Goal: Navigation & Orientation: Understand site structure

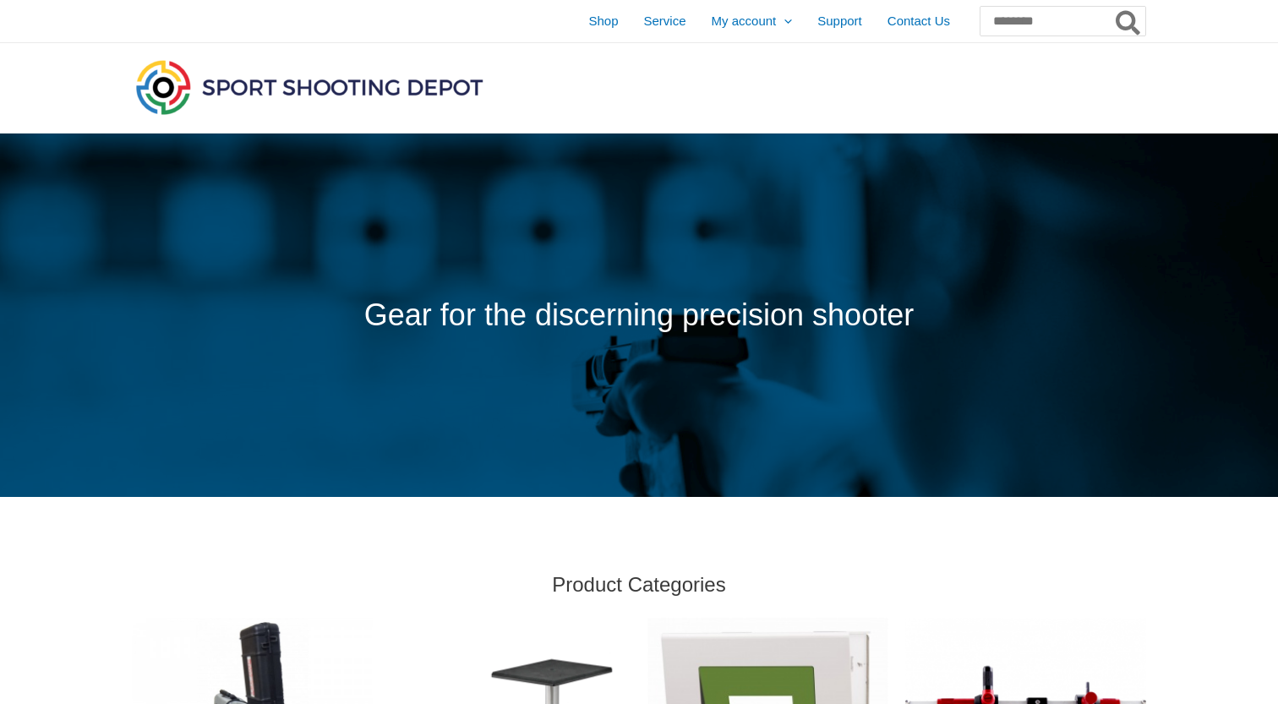
click at [704, 117] on div at bounding box center [473, 88] width 683 height 90
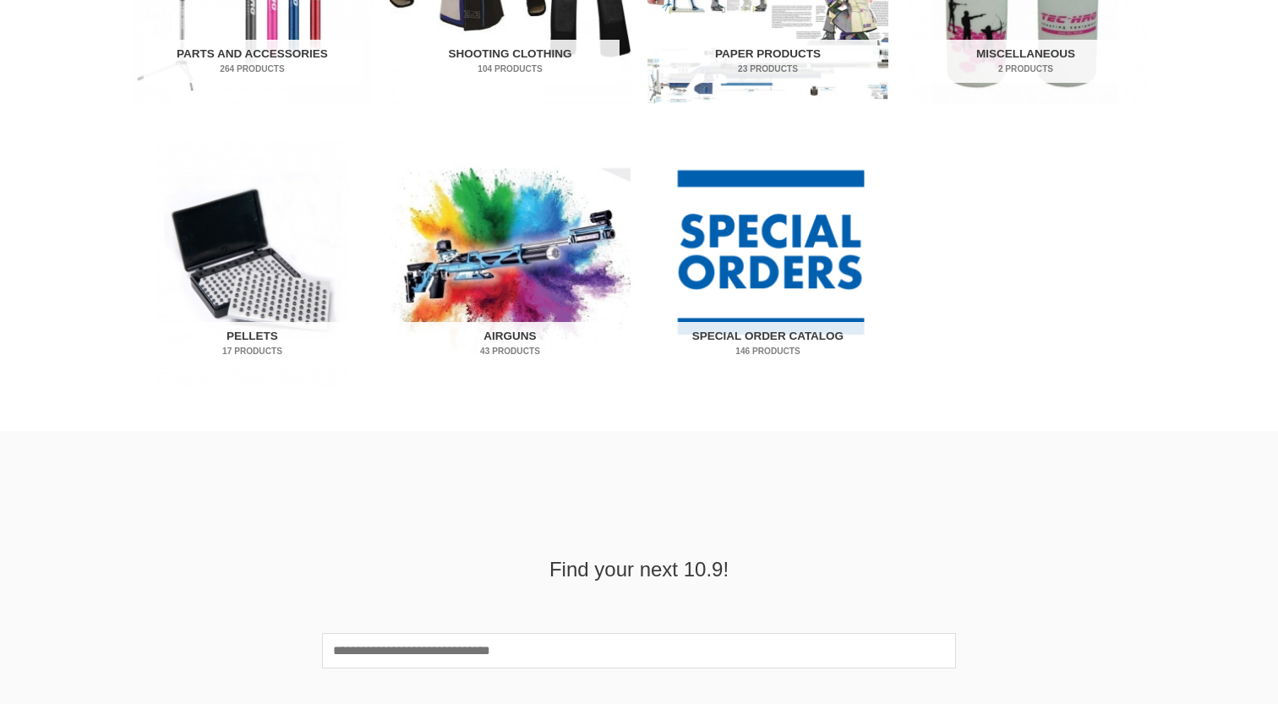
scroll to position [1088, 0]
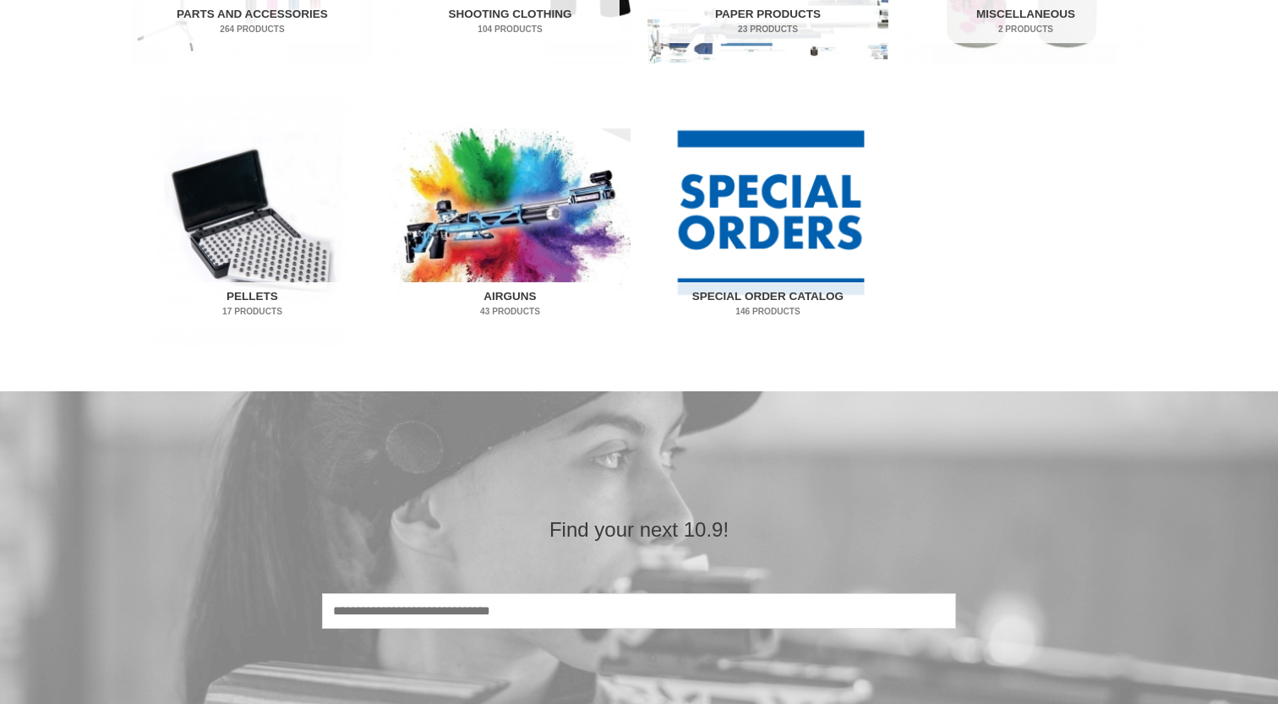
click at [549, 223] on img "Visit product category Airguns" at bounding box center [510, 220] width 241 height 251
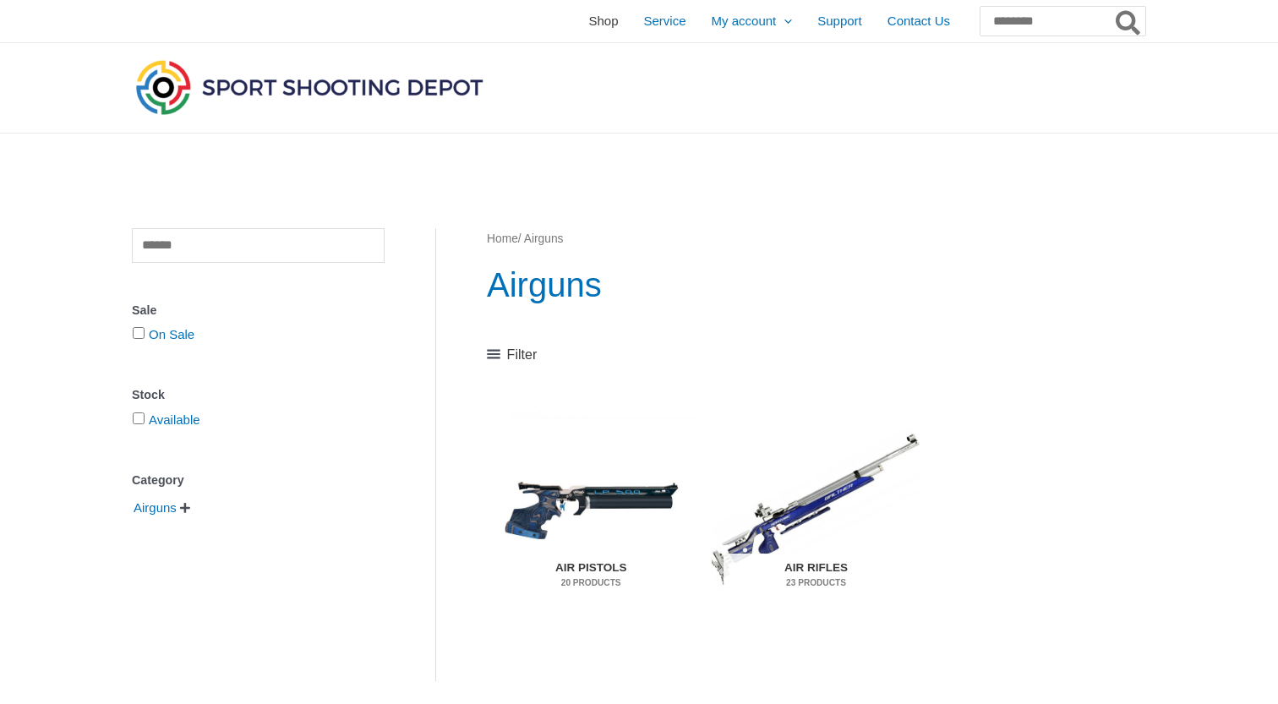
click at [588, 19] on span "Shop" at bounding box center [603, 21] width 30 height 42
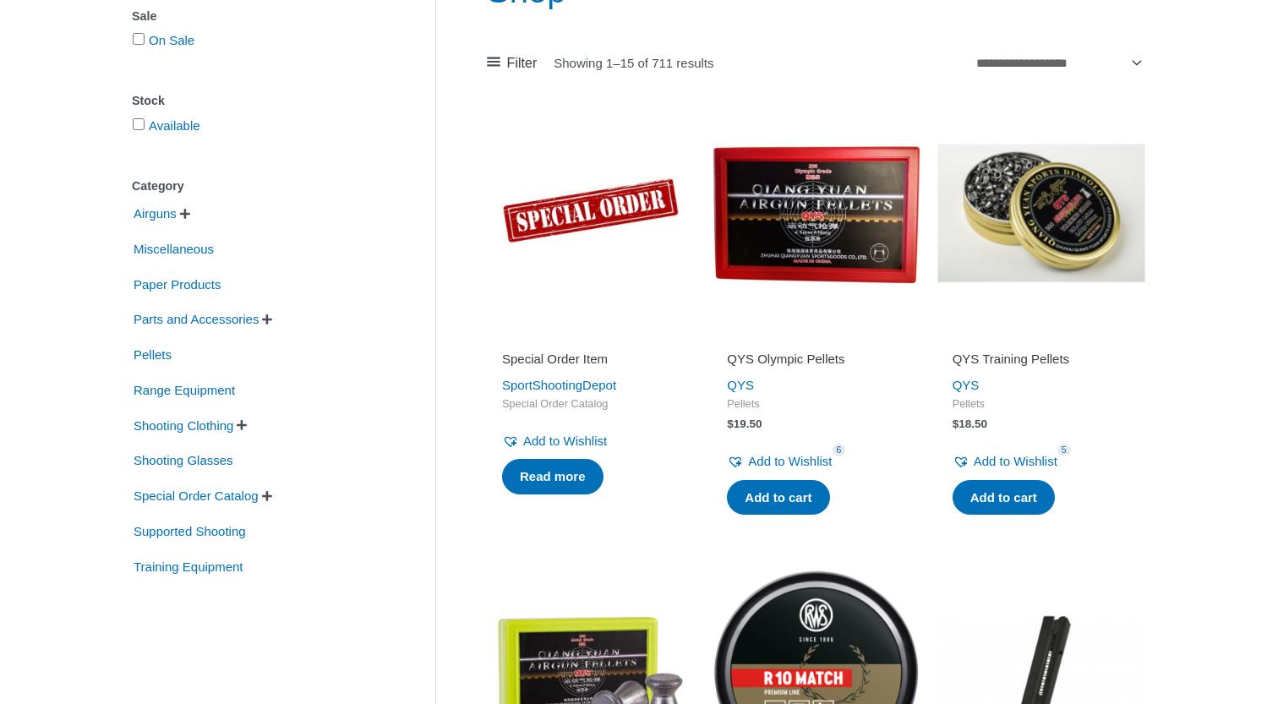
scroll to position [254, 0]
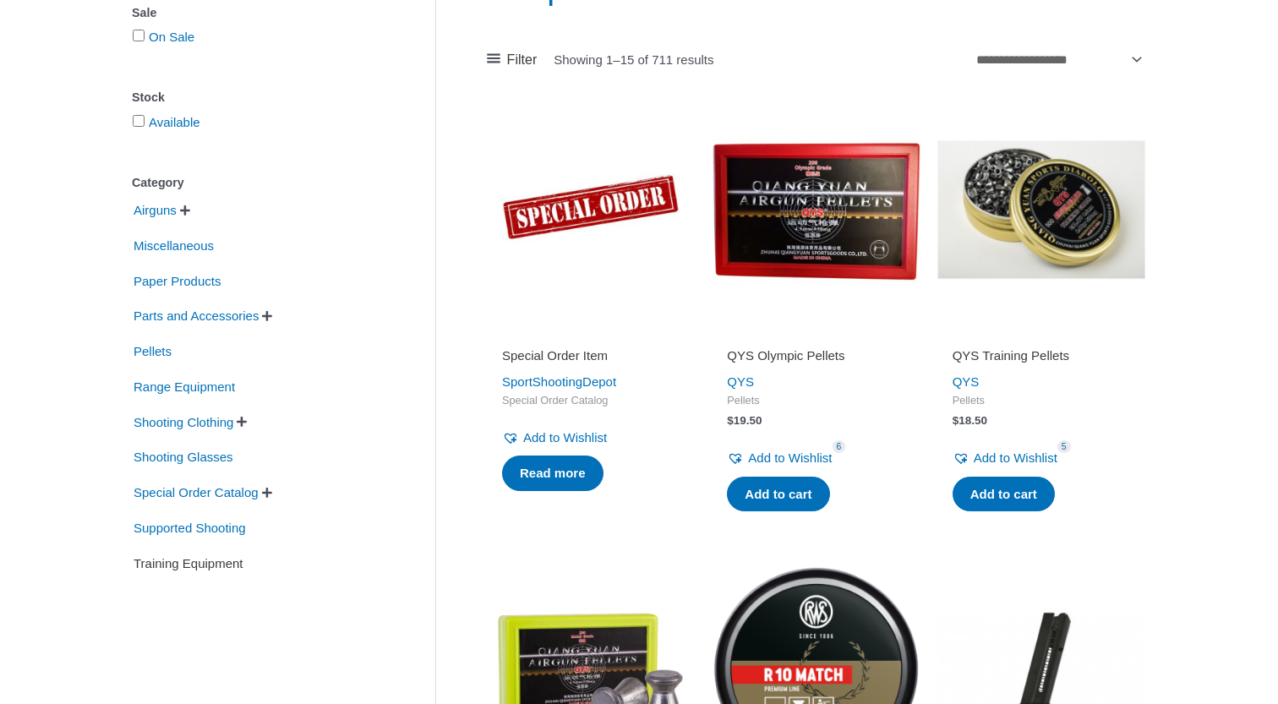
click at [209, 566] on span "Training Equipment" at bounding box center [188, 563] width 113 height 29
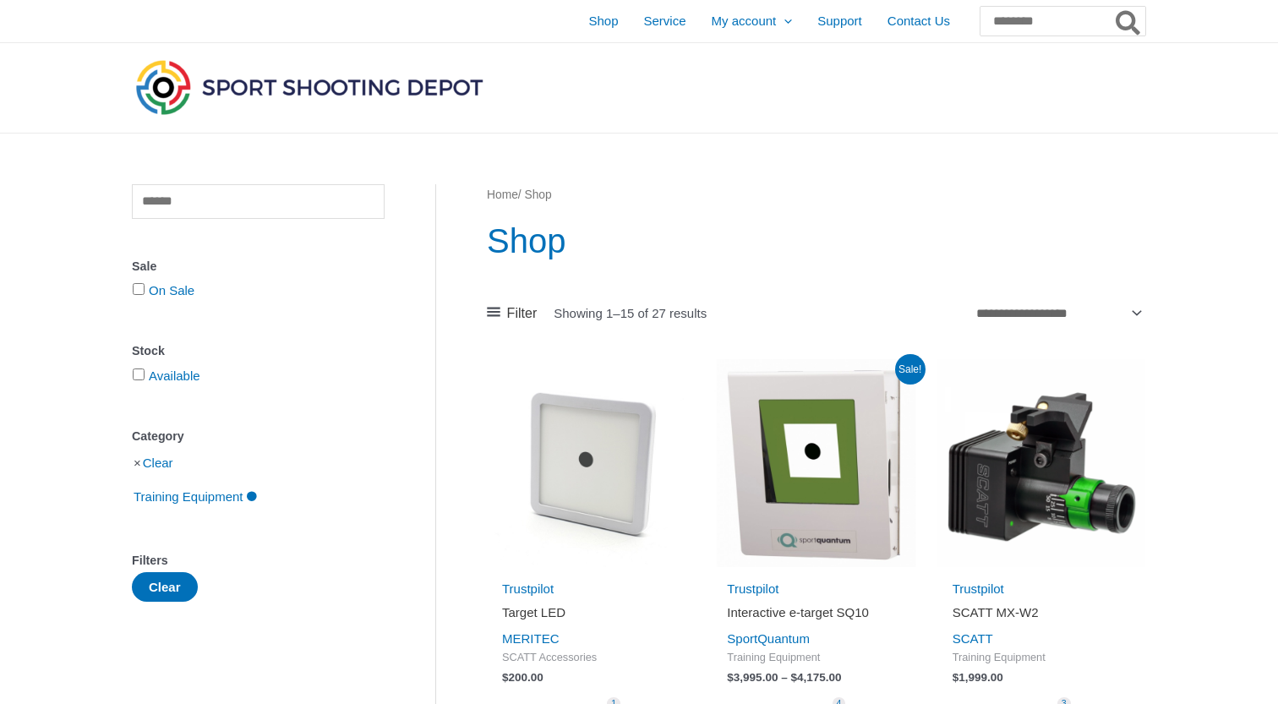
click at [357, 84] on img at bounding box center [309, 87] width 355 height 63
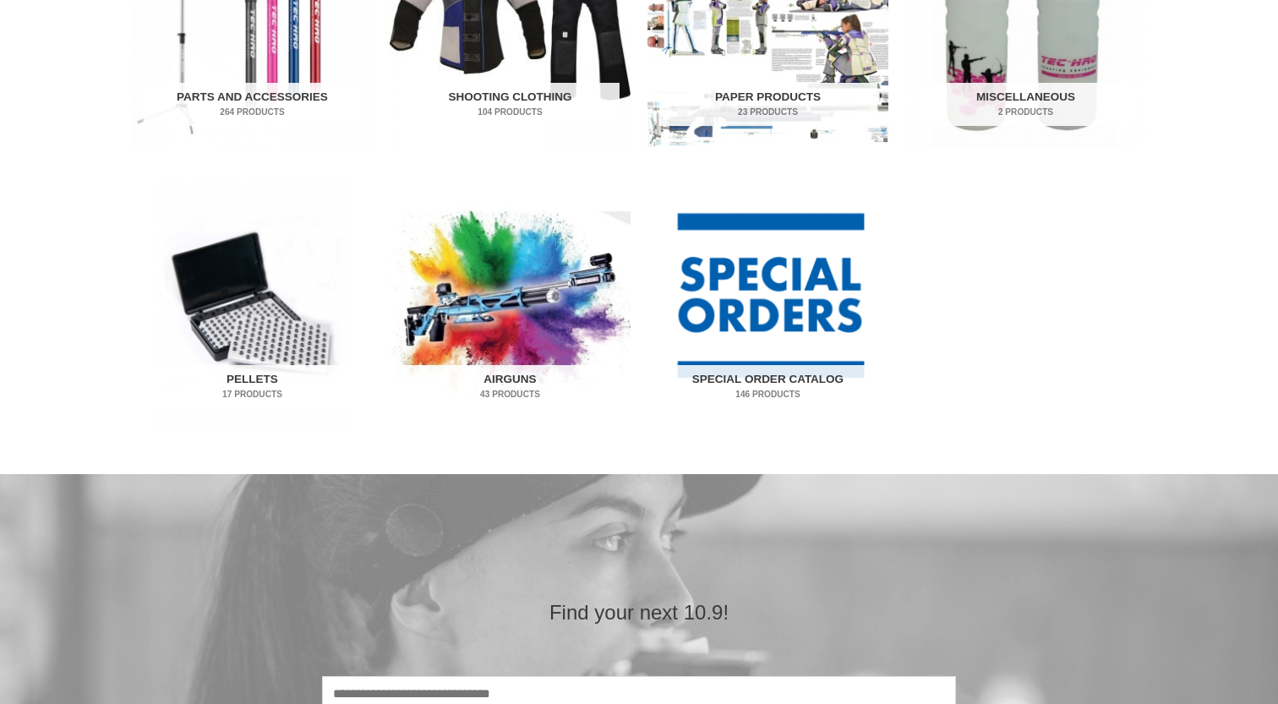
scroll to position [1019, 0]
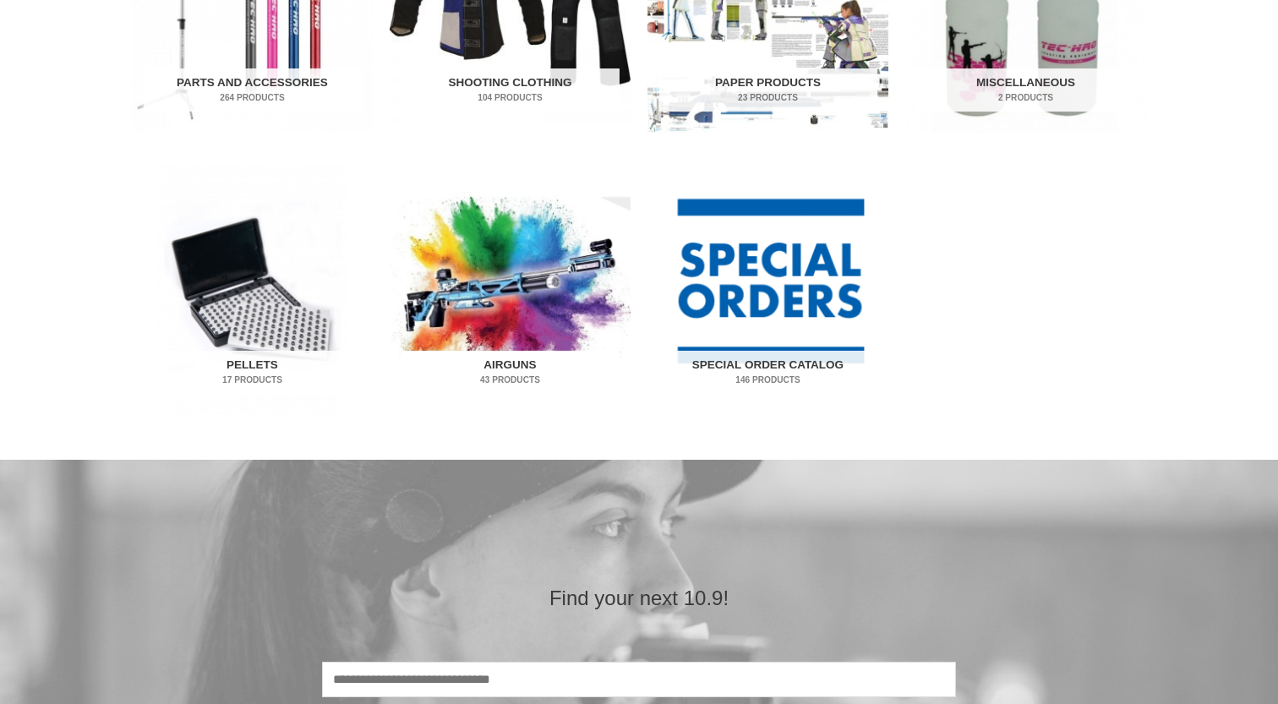
click at [544, 331] on img "Visit product category Airguns" at bounding box center [510, 289] width 241 height 251
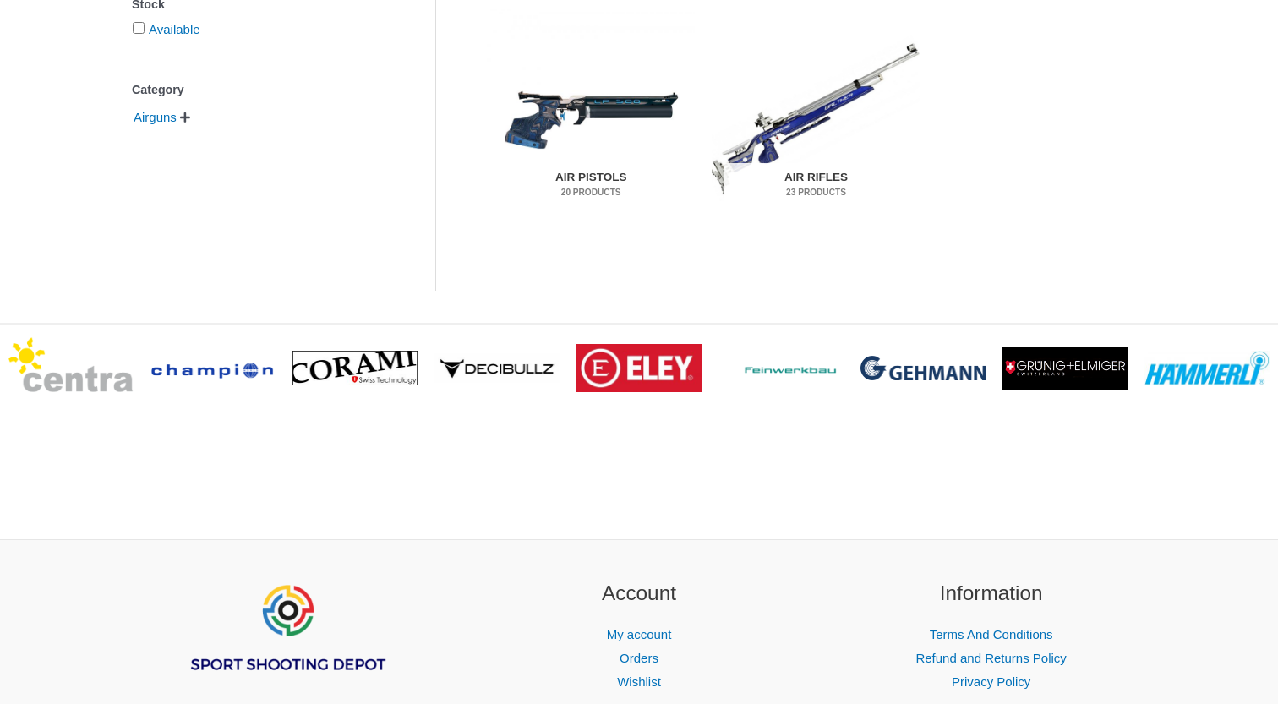
scroll to position [541, 0]
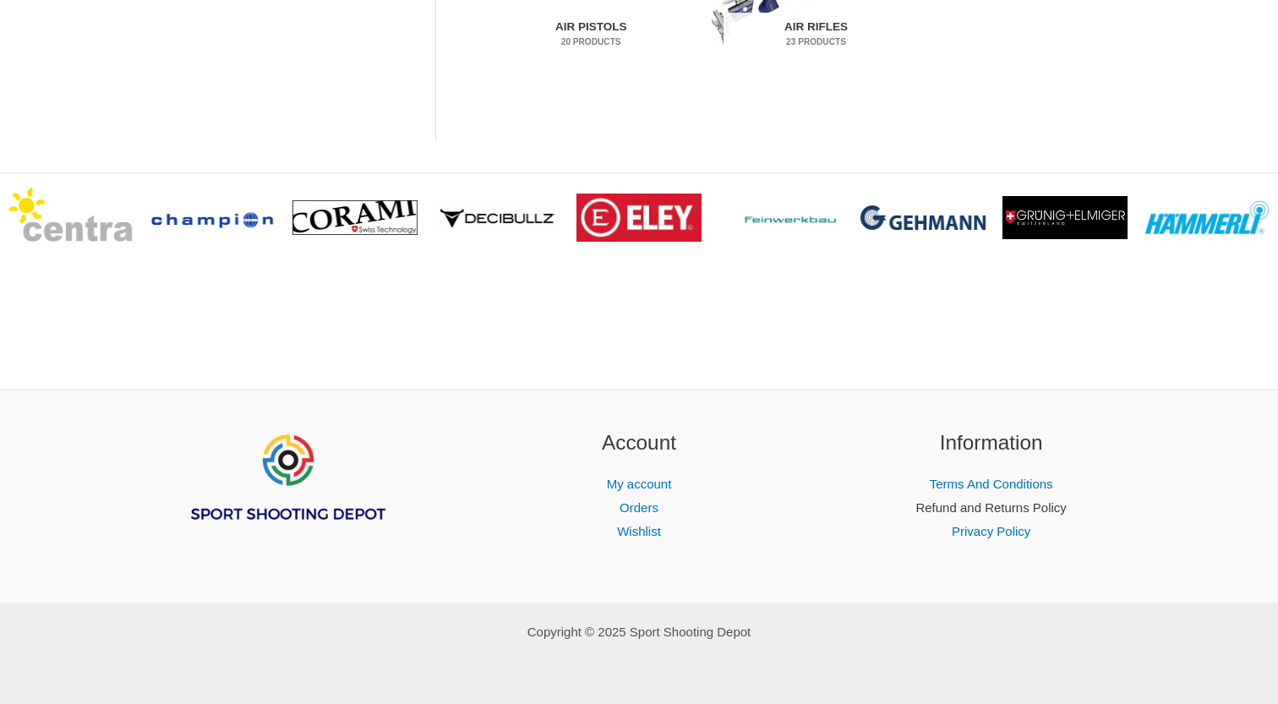
click at [962, 506] on link "Refund and Returns Policy" at bounding box center [990, 507] width 150 height 14
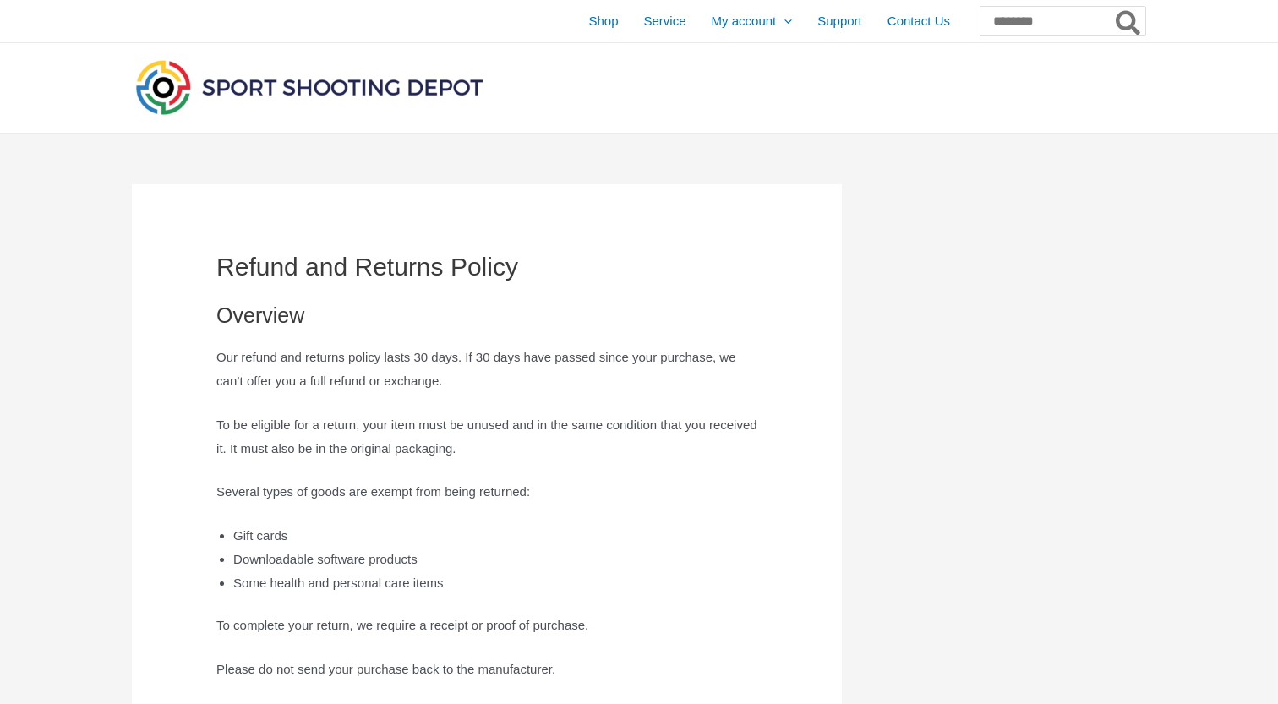
drag, startPoint x: 762, startPoint y: 63, endPoint x: 755, endPoint y: 48, distance: 16.3
click at [761, 62] on div at bounding box center [473, 88] width 683 height 90
click at [588, 31] on span "Shop" at bounding box center [603, 21] width 30 height 42
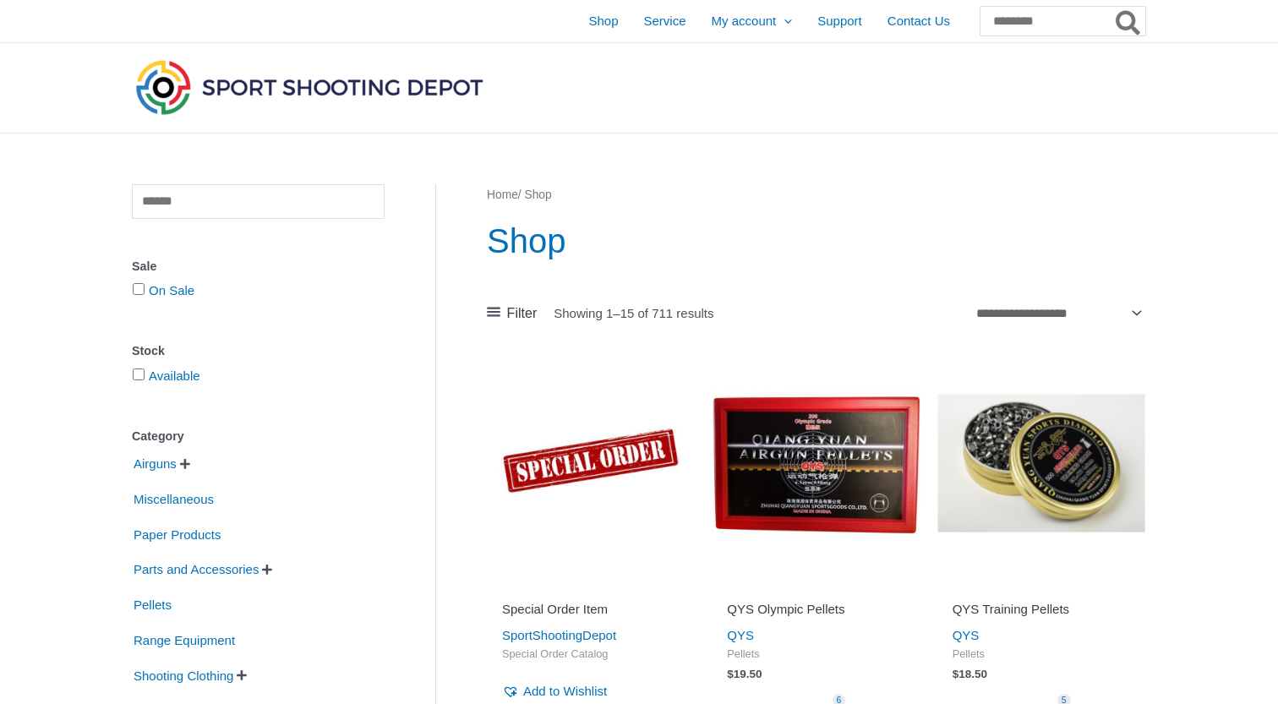
click at [439, 88] on img at bounding box center [309, 87] width 355 height 63
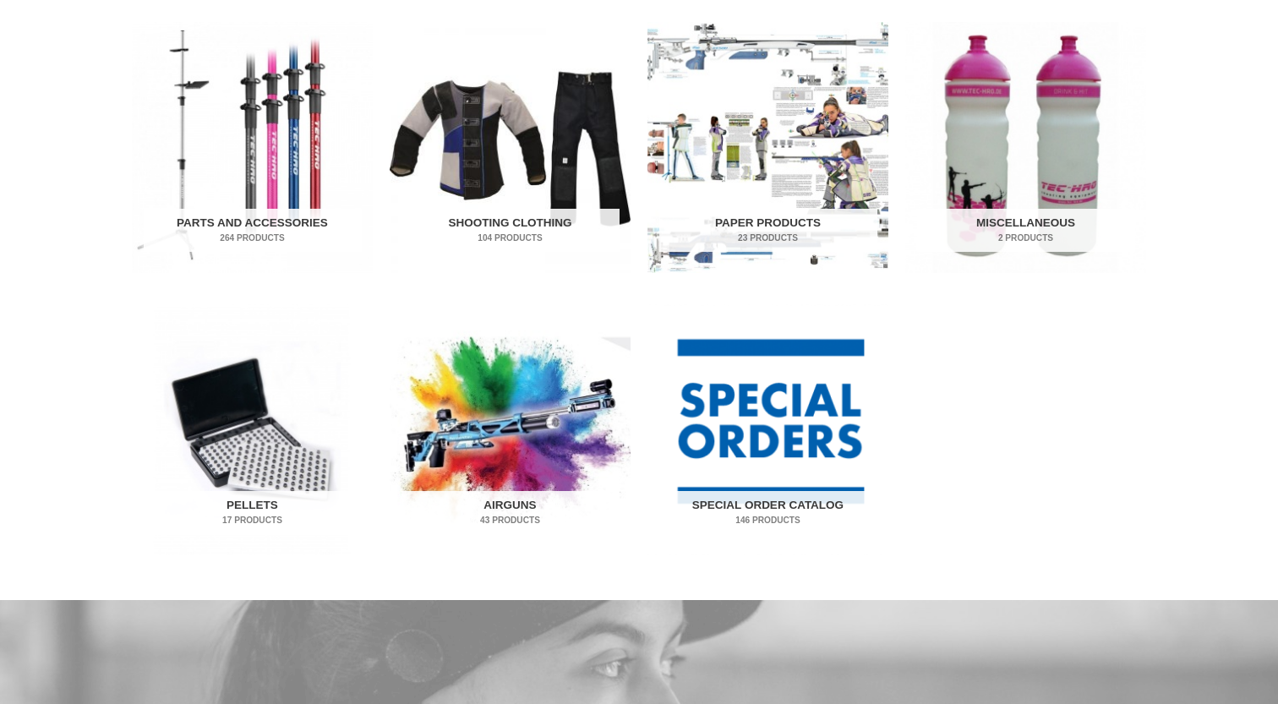
scroll to position [881, 0]
